Goal: Task Accomplishment & Management: Manage account settings

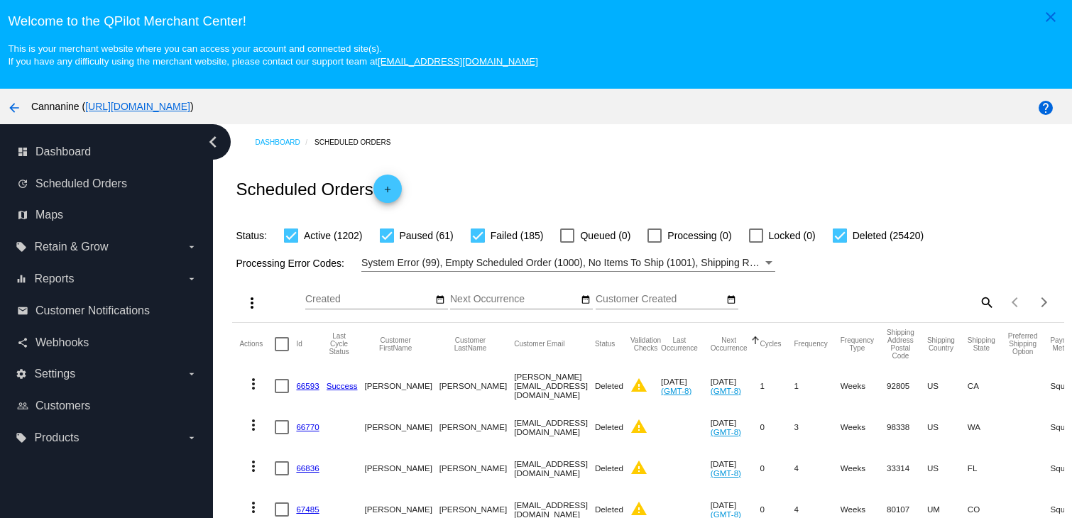
click at [977, 304] on mat-icon "search" at bounding box center [985, 302] width 17 height 22
drag, startPoint x: 969, startPoint y: 304, endPoint x: 910, endPoint y: 302, distance: 59.0
click at [913, 302] on div "Search" at bounding box center [891, 296] width 207 height 28
paste input "[EMAIL_ADDRESS][DOMAIN_NAME]"
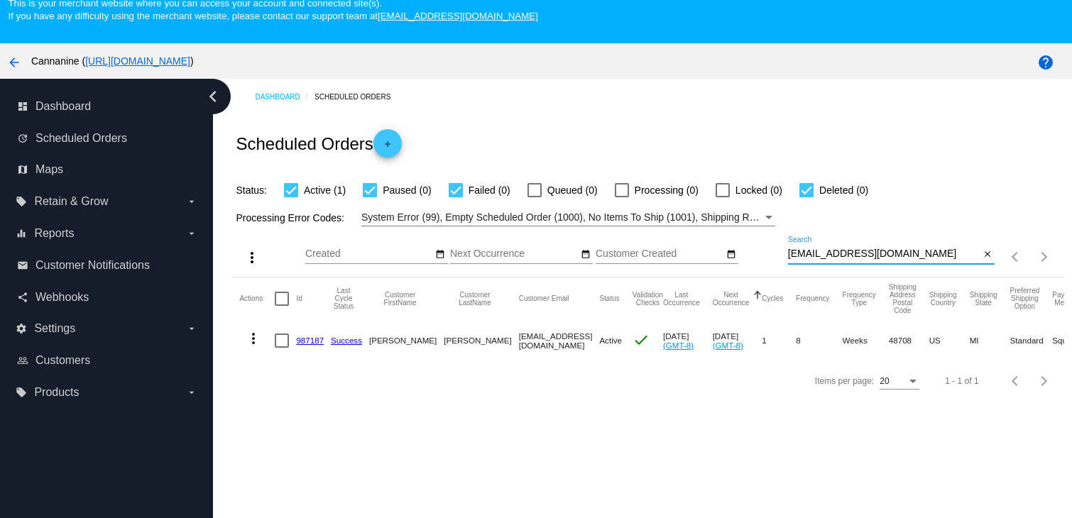
scroll to position [91, 0]
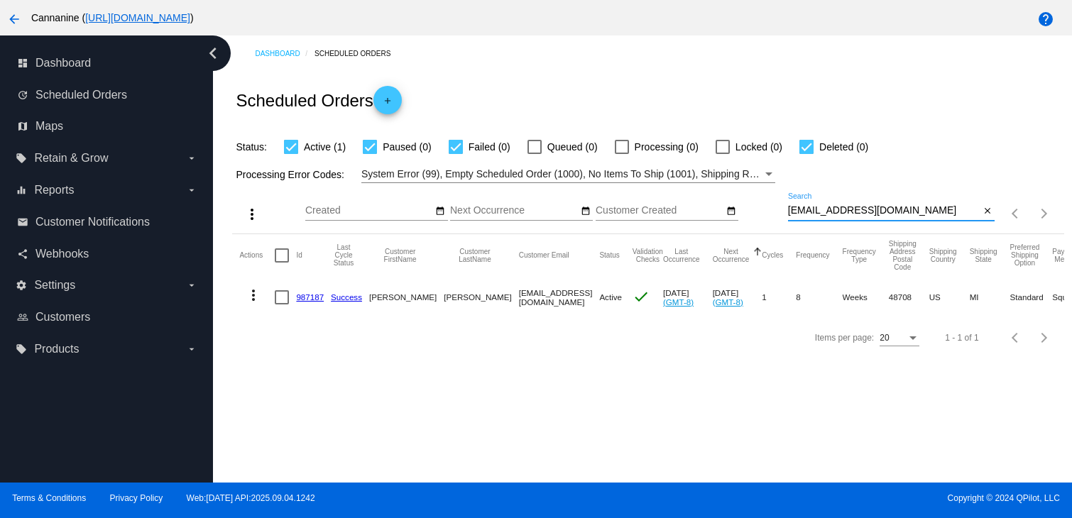
click at [253, 298] on mat-icon "more_vert" at bounding box center [253, 295] width 17 height 17
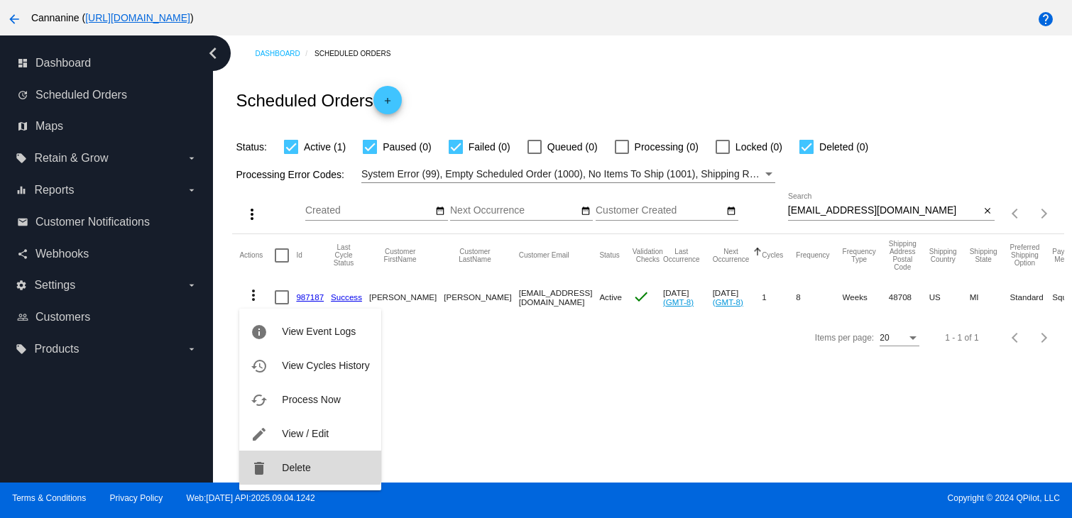
click at [308, 462] on span "Delete" at bounding box center [296, 467] width 28 height 11
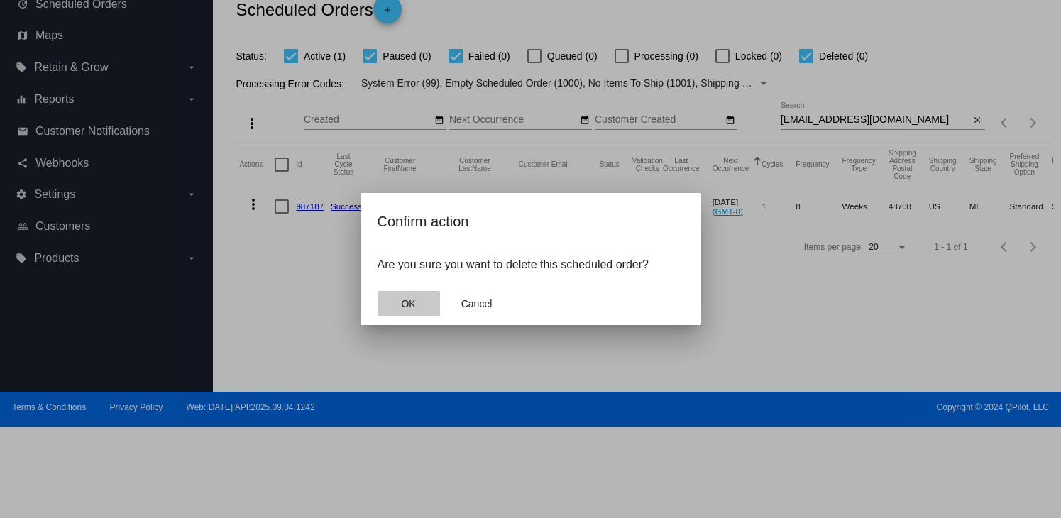
click at [403, 309] on button "OK" at bounding box center [409, 304] width 62 height 26
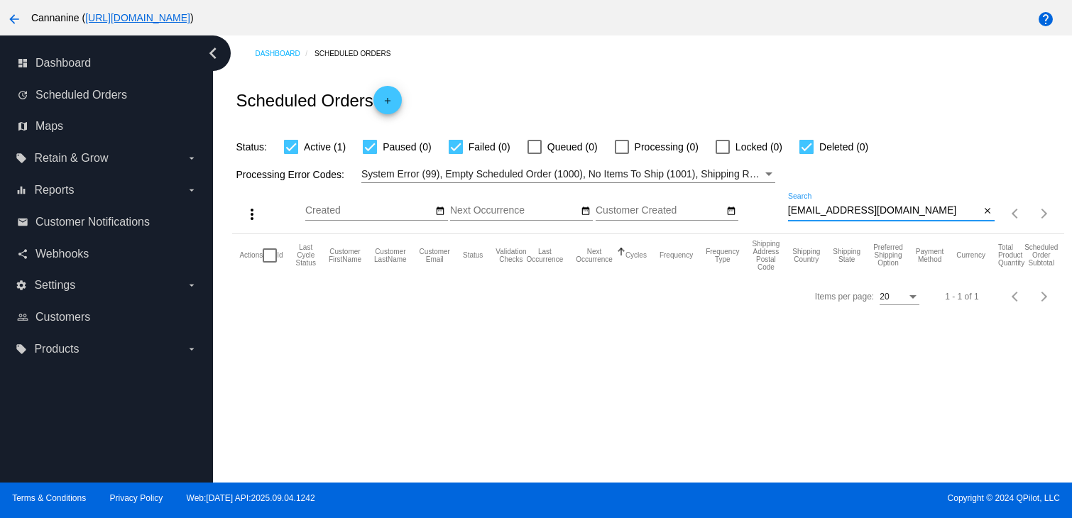
click at [911, 211] on input "[EMAIL_ADDRESS][DOMAIN_NAME]" at bounding box center [884, 210] width 192 height 11
type input "[EMAIL_ADDRESS][DOMAIN_NAME]"
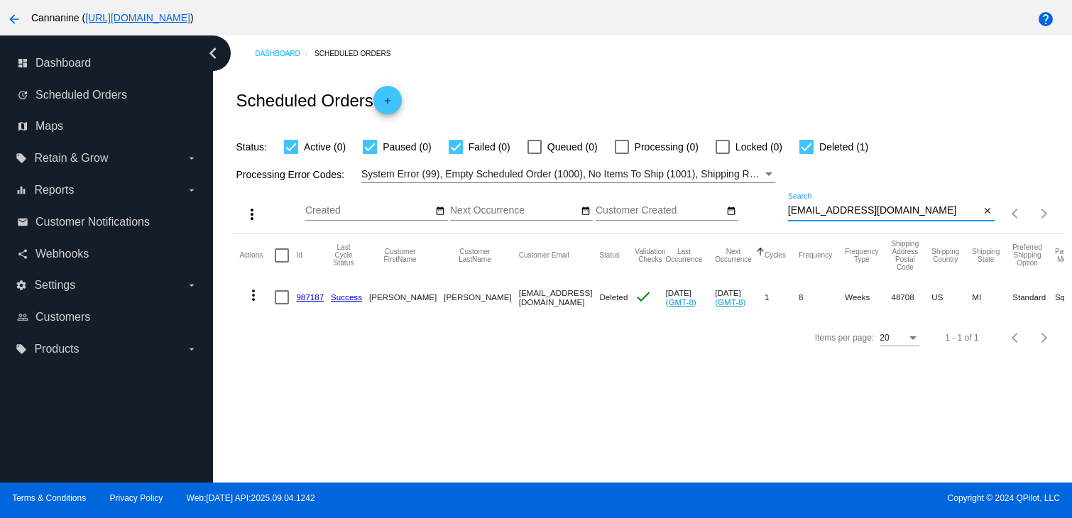
click at [969, 211] on input "[EMAIL_ADDRESS][DOMAIN_NAME]" at bounding box center [884, 210] width 192 height 11
click at [982, 211] on mat-icon "close" at bounding box center [987, 211] width 10 height 11
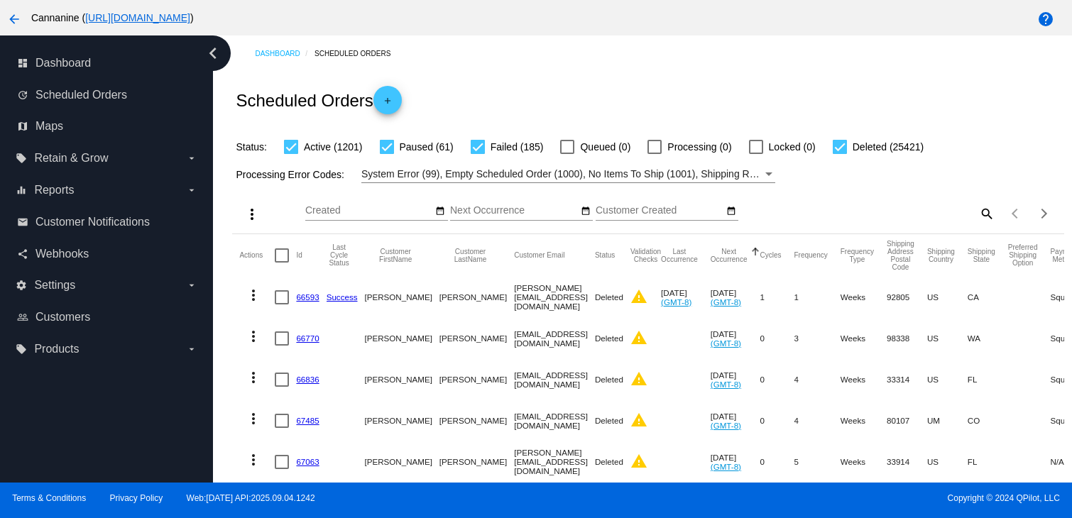
click at [977, 211] on mat-icon "search" at bounding box center [985, 213] width 17 height 22
click at [905, 219] on div "Search" at bounding box center [891, 207] width 207 height 28
paste input "[EMAIL_ADDRESS][DOMAIN_NAME]"
type input "[EMAIL_ADDRESS][DOMAIN_NAME]"
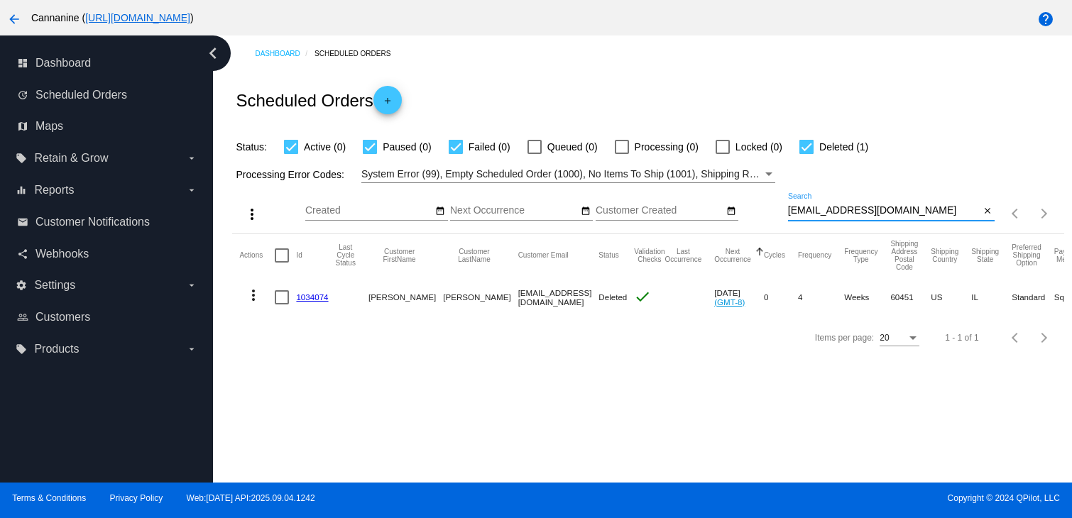
click at [253, 296] on mat-icon "more_vert" at bounding box center [253, 295] width 17 height 17
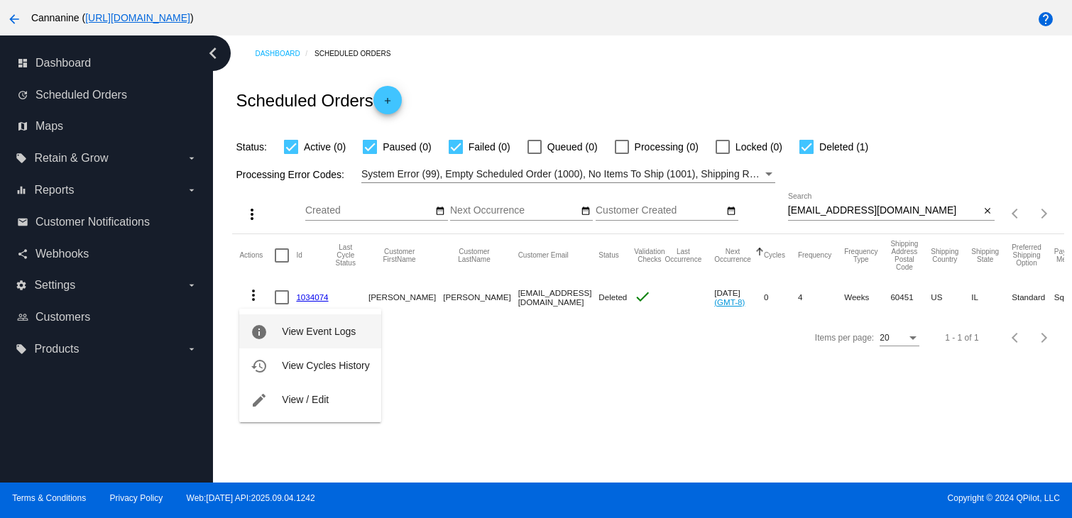
click at [287, 334] on span "View Event Logs" at bounding box center [319, 331] width 74 height 11
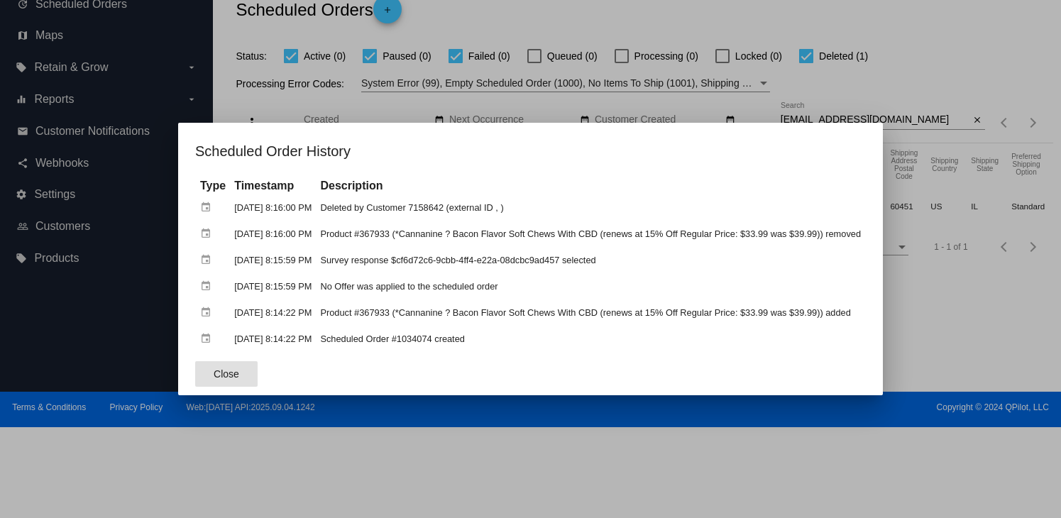
click at [219, 375] on span "Close" at bounding box center [227, 373] width 26 height 11
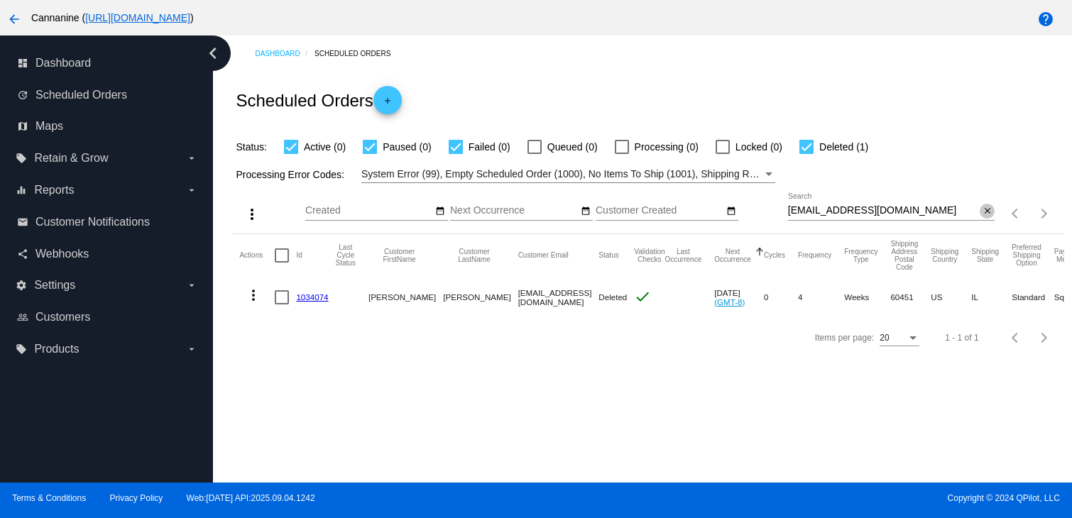
click at [982, 212] on mat-icon "close" at bounding box center [987, 211] width 10 height 11
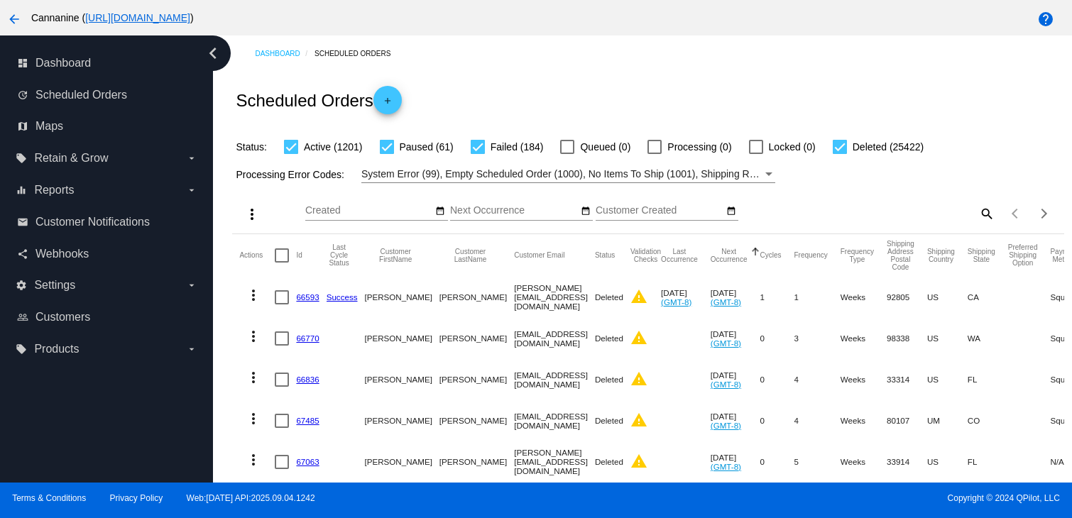
click at [977, 210] on mat-icon "search" at bounding box center [985, 213] width 17 height 22
click at [884, 219] on div "Search" at bounding box center [891, 207] width 207 height 28
click at [881, 215] on input "Search" at bounding box center [891, 210] width 207 height 11
paste input "[EMAIL_ADDRESS][DOMAIN_NAME]"
type input "[EMAIL_ADDRESS][DOMAIN_NAME]"
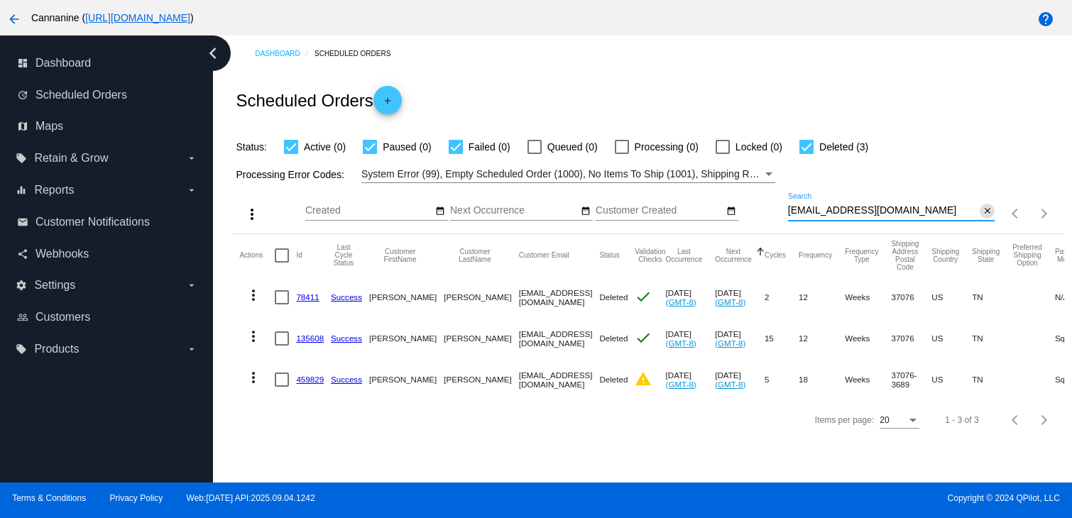
click at [982, 213] on mat-icon "close" at bounding box center [987, 211] width 10 height 11
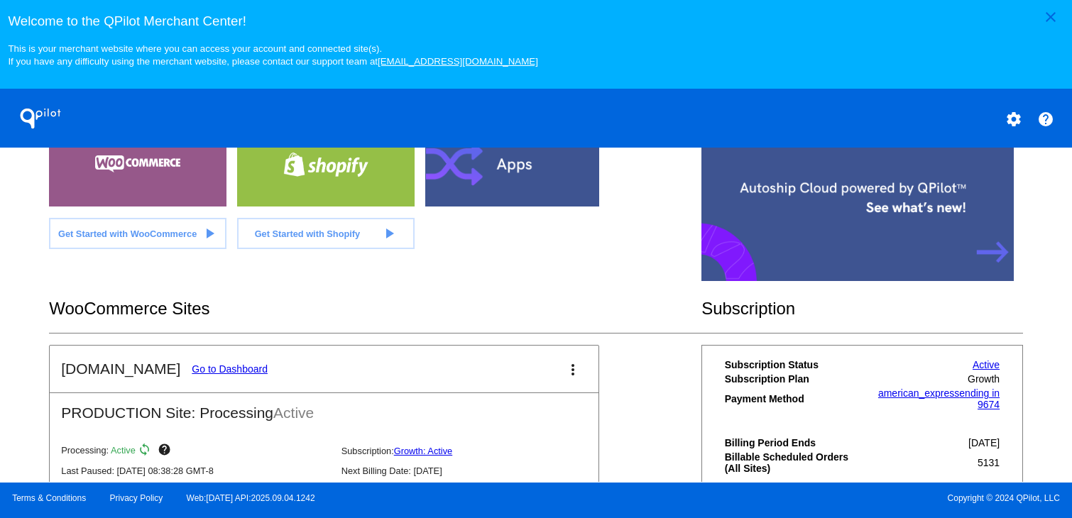
scroll to position [502, 0]
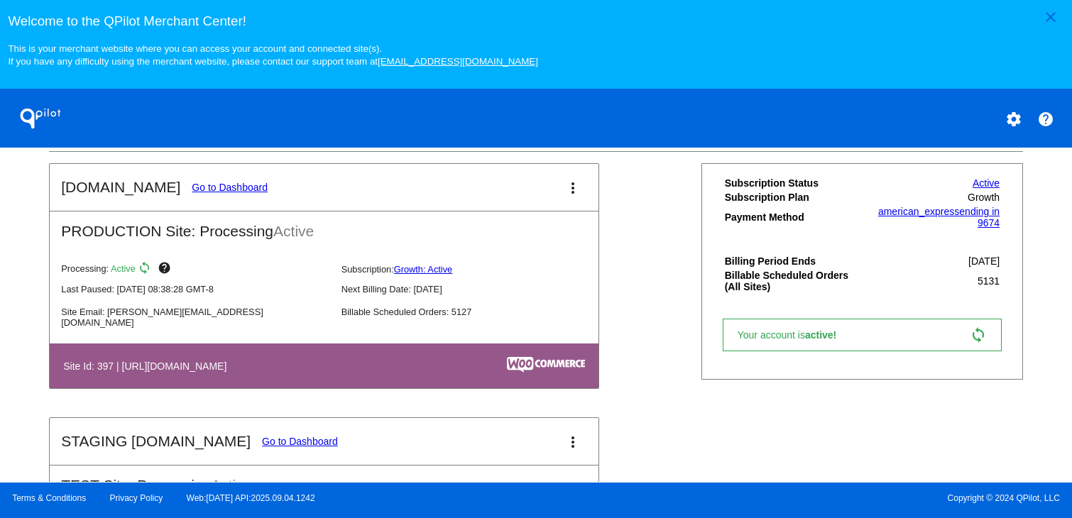
click at [196, 193] on link "Go to Dashboard" at bounding box center [230, 187] width 76 height 11
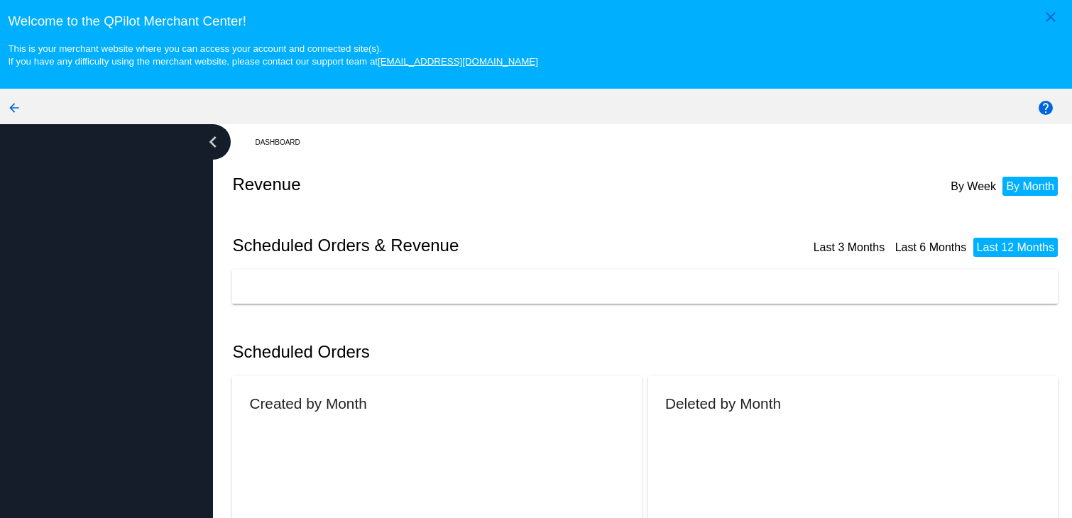
click at [196, 196] on div at bounding box center [106, 347] width 213 height 447
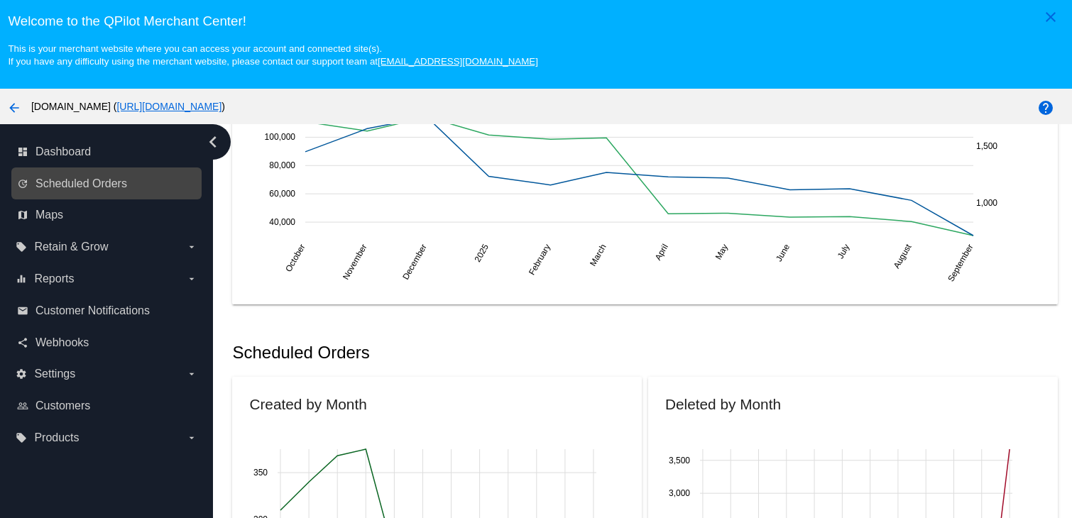
scroll to position [284, 0]
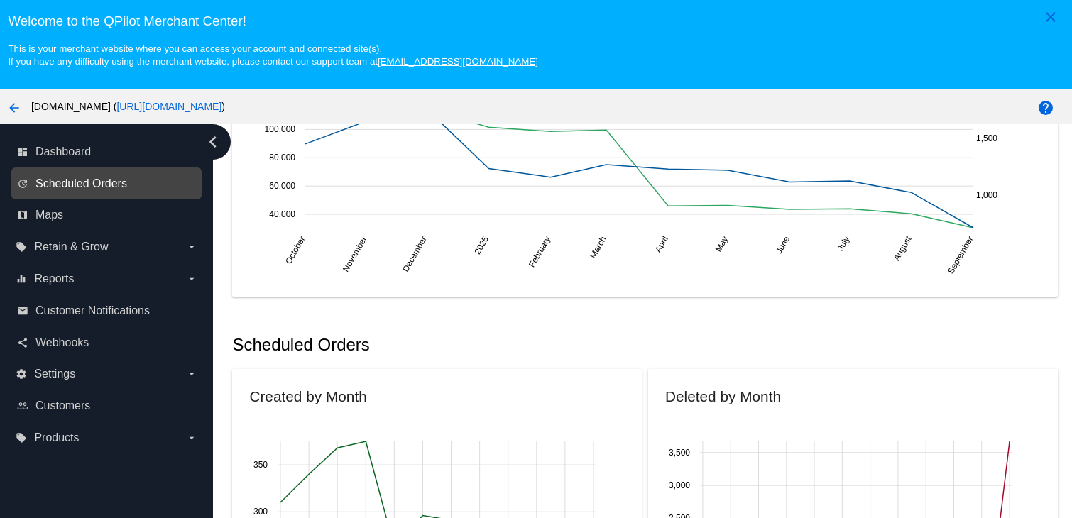
click at [98, 185] on span "Scheduled Orders" at bounding box center [81, 183] width 92 height 13
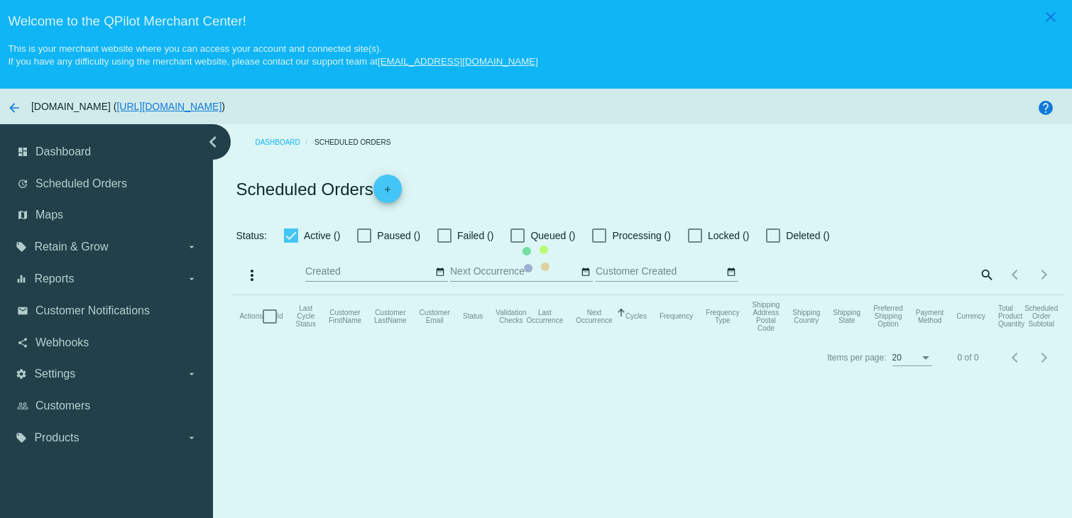
checkbox input "true"
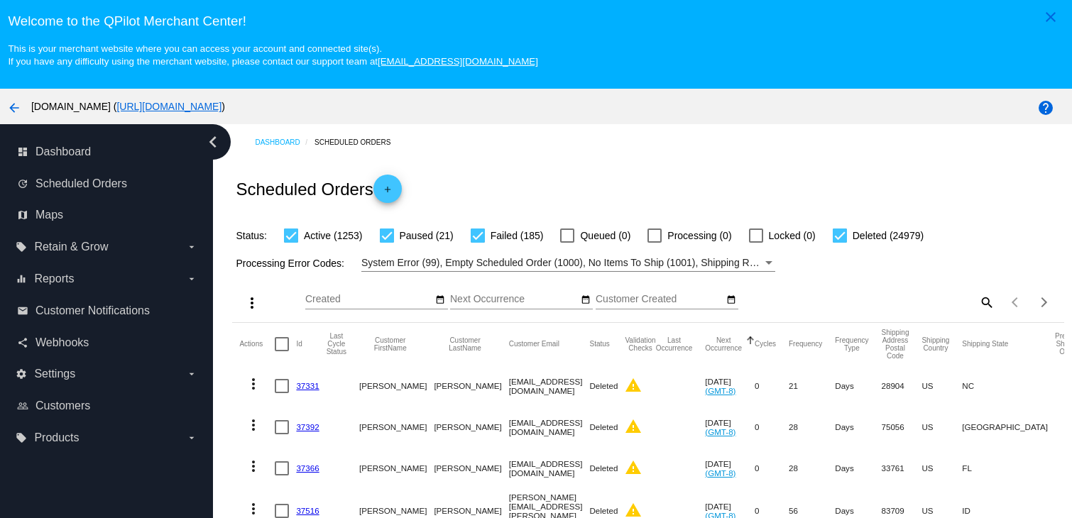
click at [977, 304] on mat-icon "search" at bounding box center [985, 302] width 17 height 22
click at [869, 294] on div "Search" at bounding box center [891, 296] width 207 height 28
click at [863, 302] on input "Search" at bounding box center [891, 299] width 207 height 11
paste input "mikeq@goodgrits.com"
type input "mikeq@goodgrits.com"
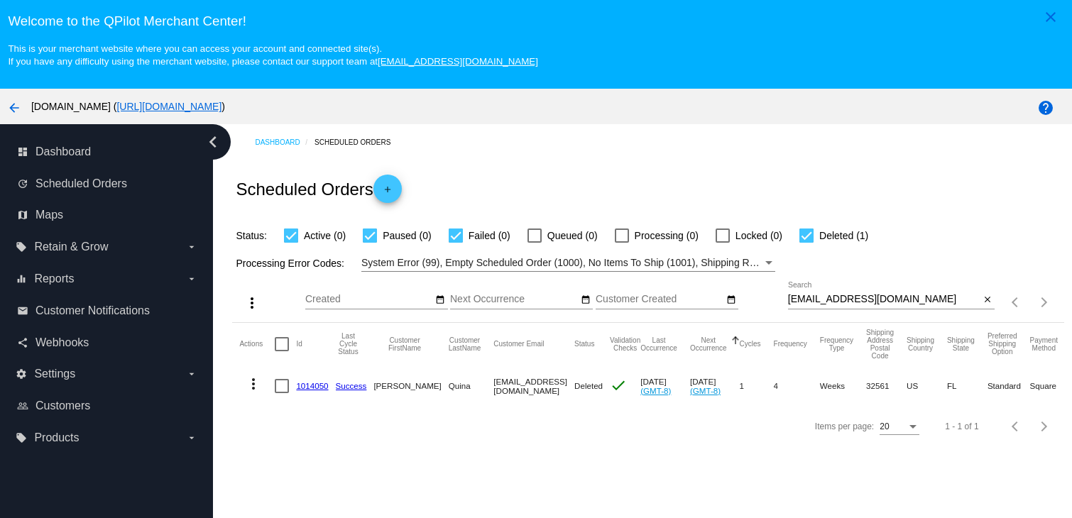
click at [979, 295] on div "close" at bounding box center [986, 299] width 15 height 15
click at [982, 300] on mat-icon "close" at bounding box center [987, 300] width 10 height 11
